Goal: Task Accomplishment & Management: Manage account settings

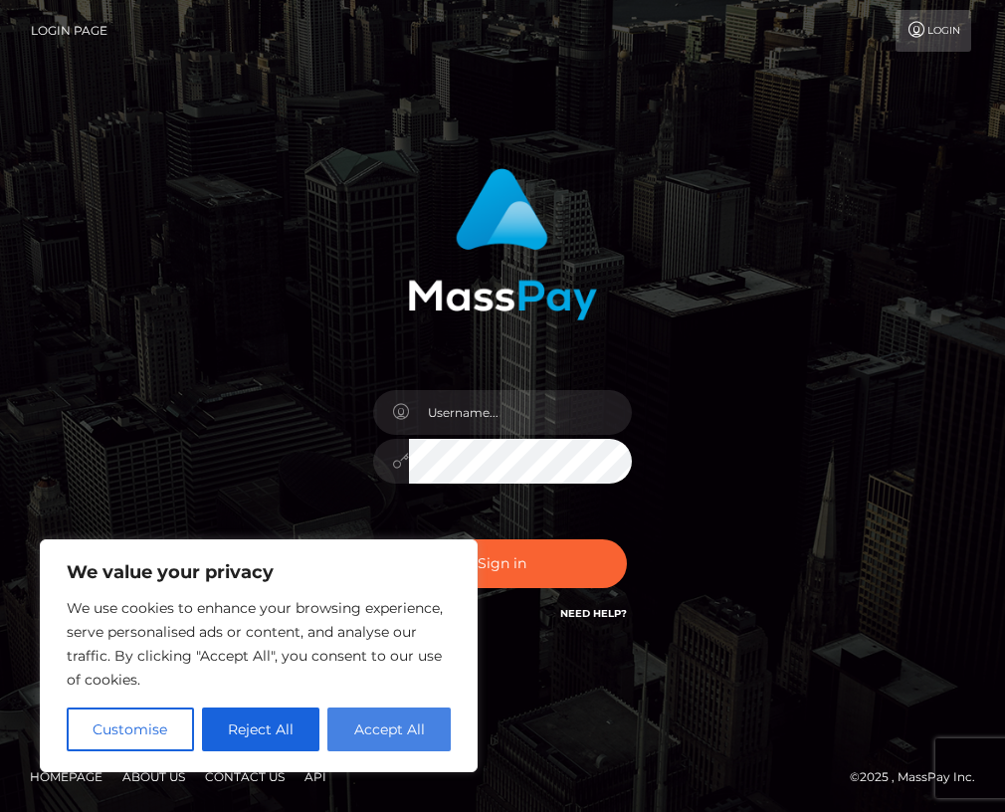
click at [429, 458] on button "Accept All" at bounding box center [388, 730] width 123 height 44
checkbox input "true"
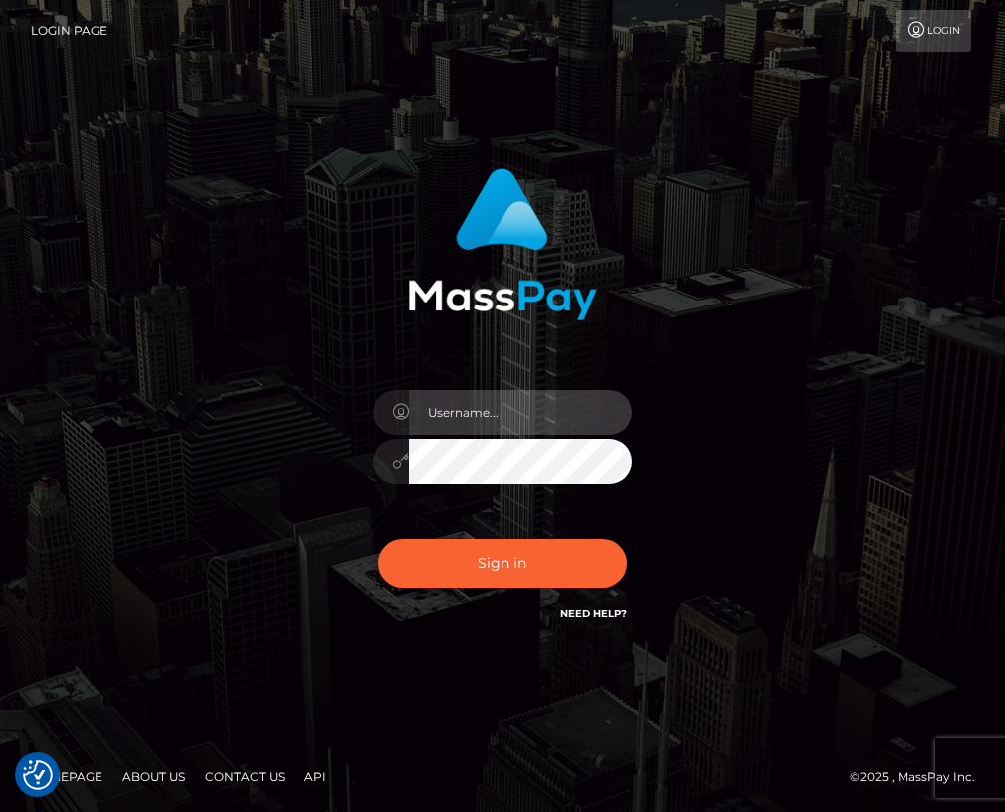
click at [469, 414] on input "text" at bounding box center [520, 412] width 223 height 45
type input "siberianseductress@gmail.com"
click at [378, 458] on button "Sign in" at bounding box center [502, 563] width 249 height 49
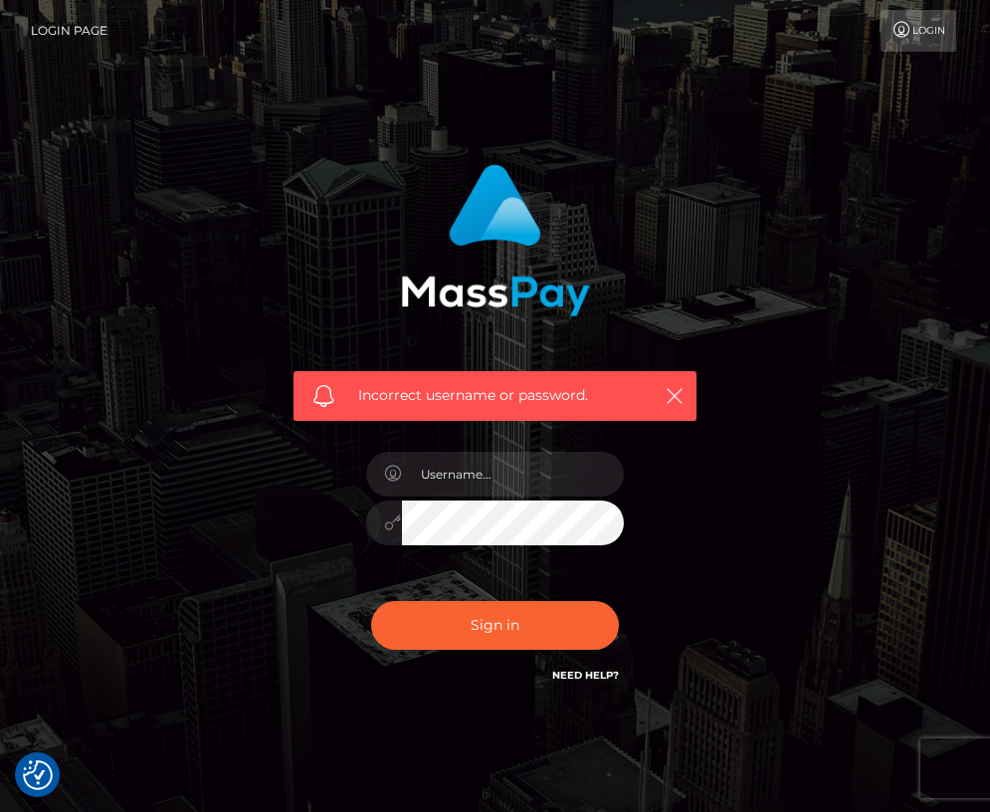
click at [81, 29] on link "Login Page" at bounding box center [69, 31] width 77 height 42
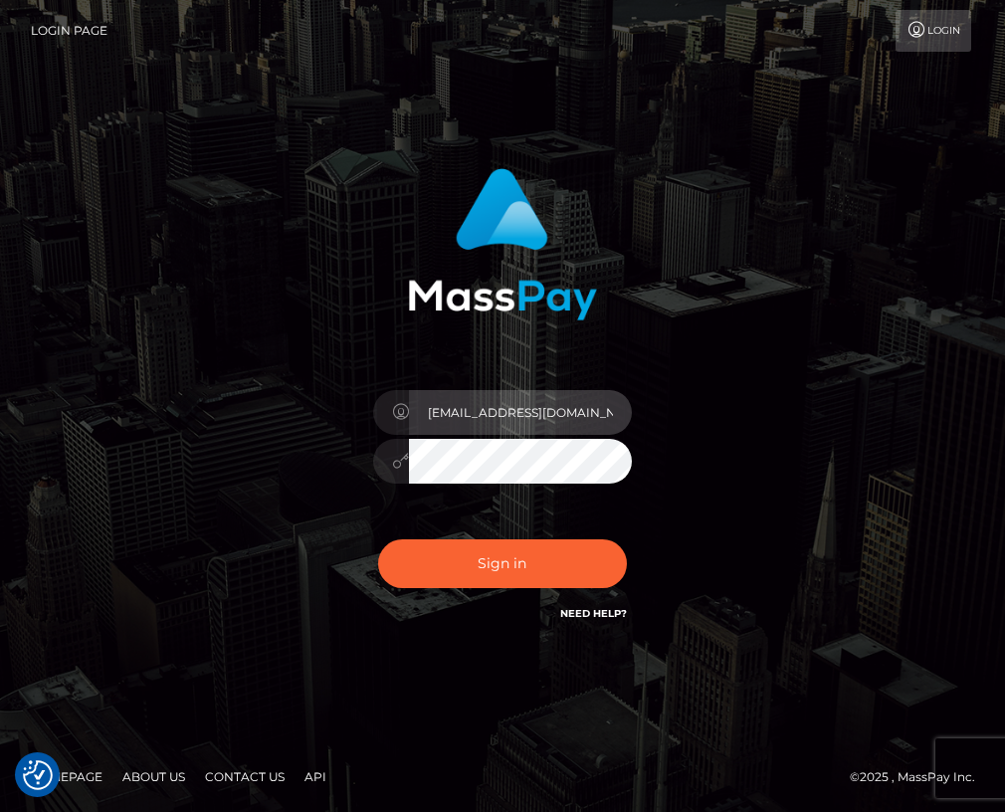
scroll to position [0, 2]
drag, startPoint x: 609, startPoint y: 421, endPoint x: 692, endPoint y: 424, distance: 82.7
click at [692, 424] on div "siberianseductress@gmail.com" at bounding box center [503, 396] width 433 height 487
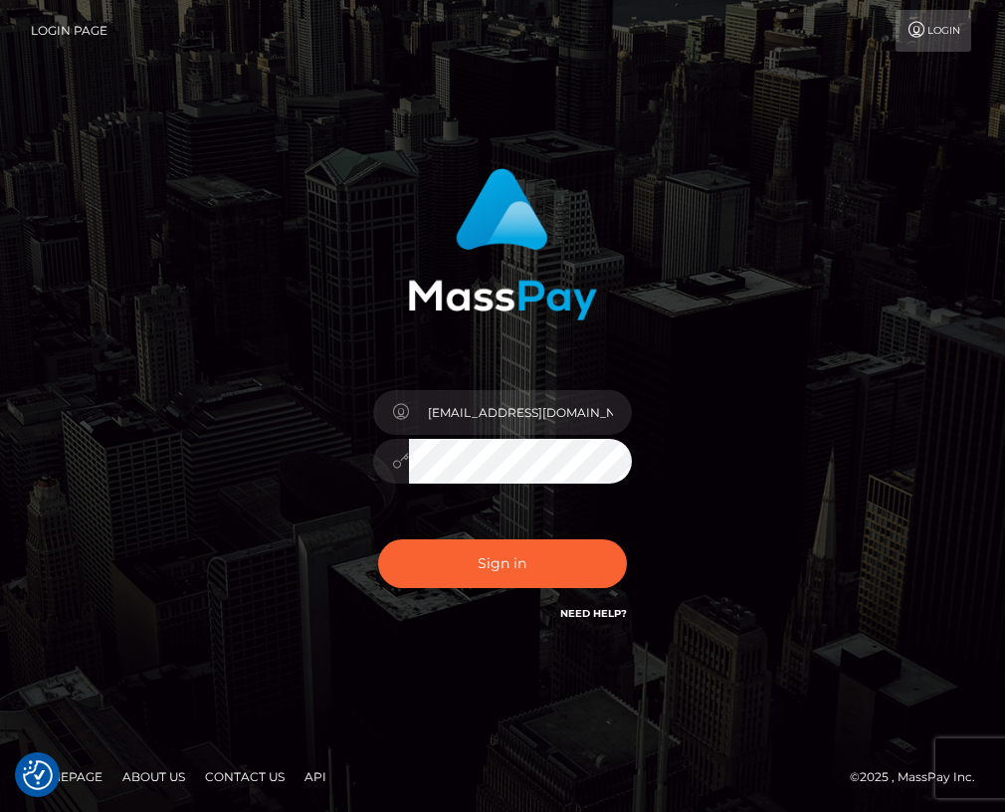
click at [378, 539] on button "Sign in" at bounding box center [502, 563] width 249 height 49
